Goal: Check status: Check status

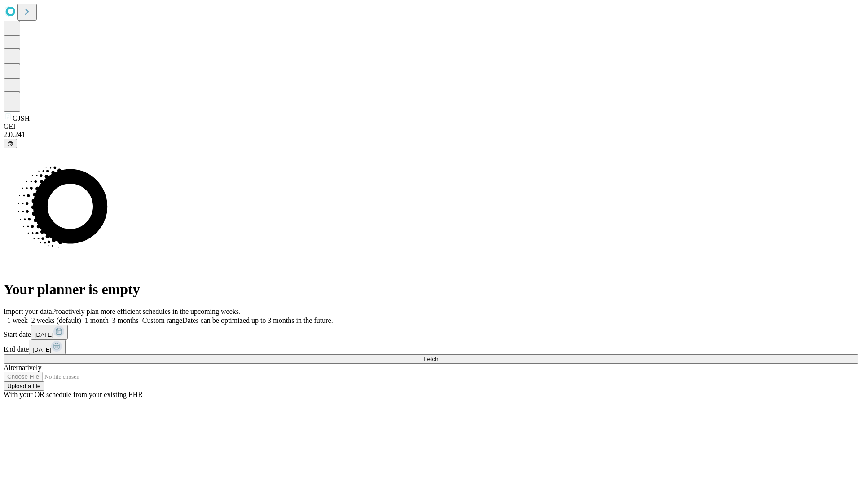
click at [438, 355] on span "Fetch" at bounding box center [430, 358] width 15 height 7
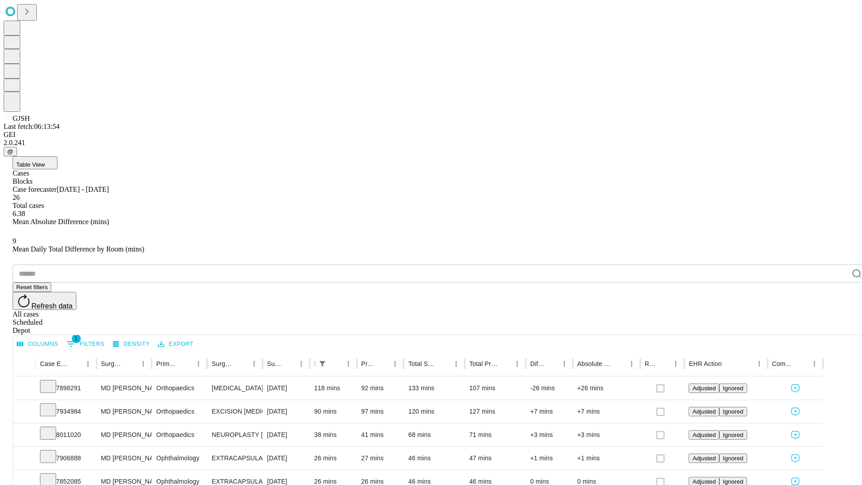
click at [804, 318] on div "Scheduled" at bounding box center [440, 322] width 854 height 8
